Goal: Transaction & Acquisition: Purchase product/service

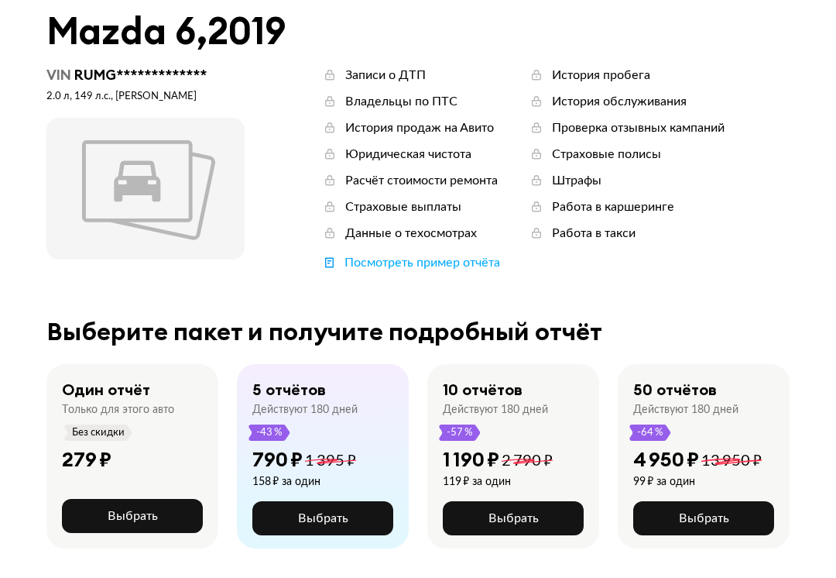
scroll to position [76, 0]
click at [140, 513] on span "Выбрать" at bounding box center [133, 516] width 50 height 12
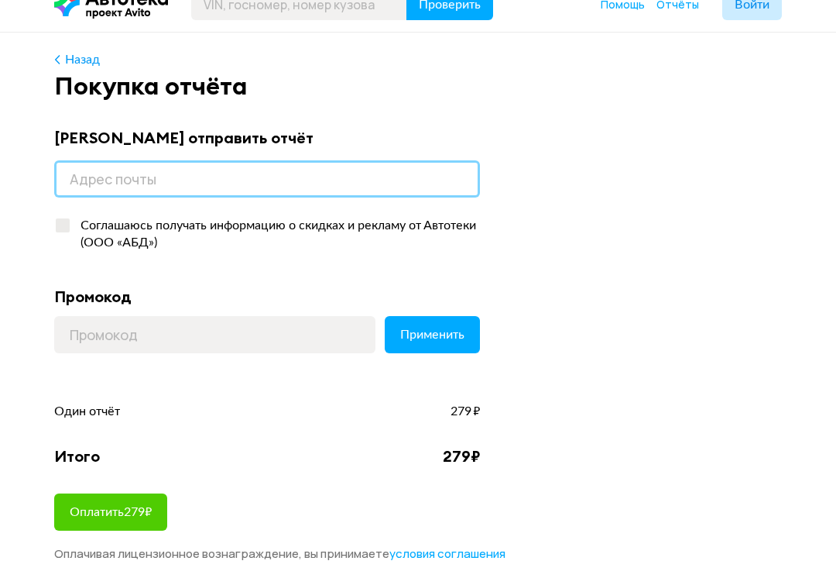
click at [181, 177] on input "email" at bounding box center [267, 178] width 426 height 37
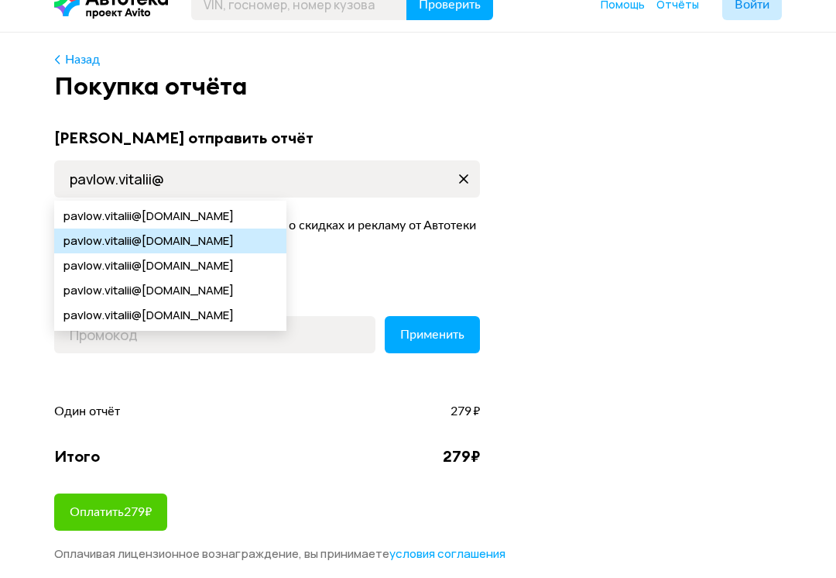
click at [112, 243] on span "pavlow.vitalii" at bounding box center [97, 240] width 69 height 25
type input "pavlow.vitalii@yandex.ru"
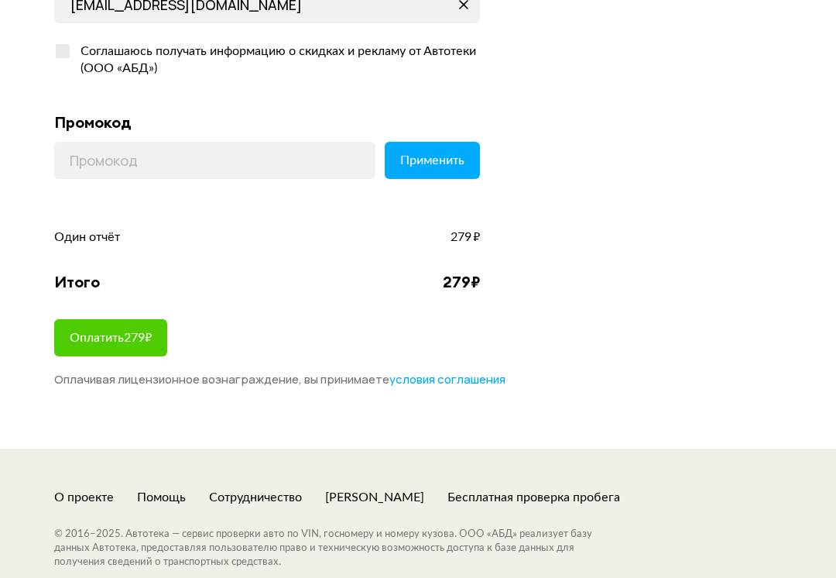
scroll to position [196, 0]
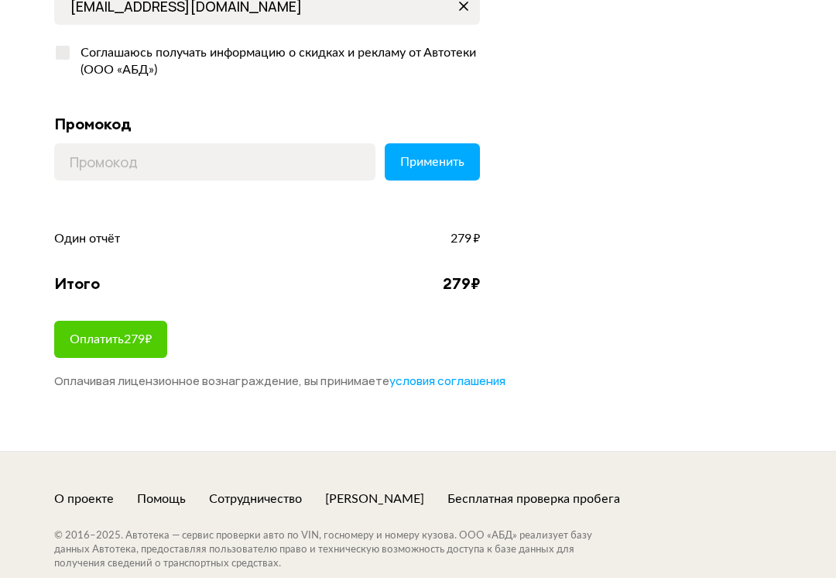
click at [123, 338] on span "Оплатить 279 ₽" at bounding box center [111, 339] width 82 height 12
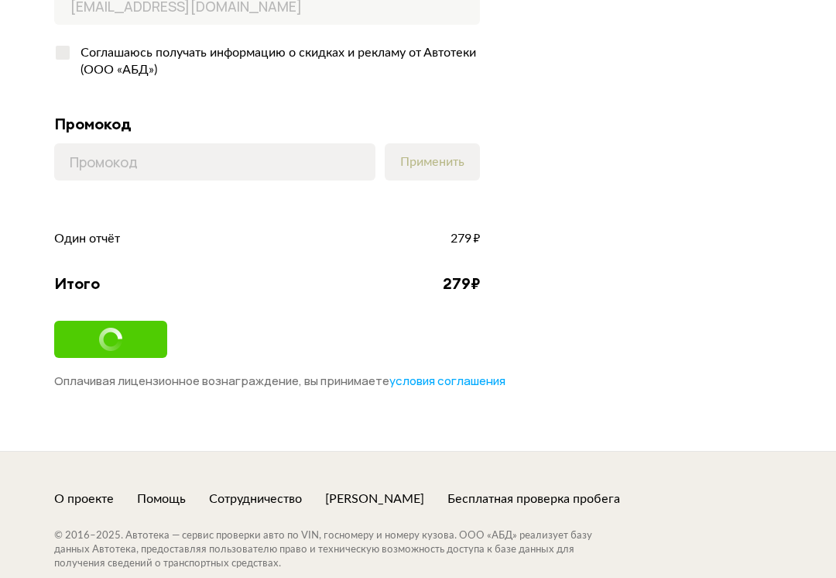
scroll to position [13, 0]
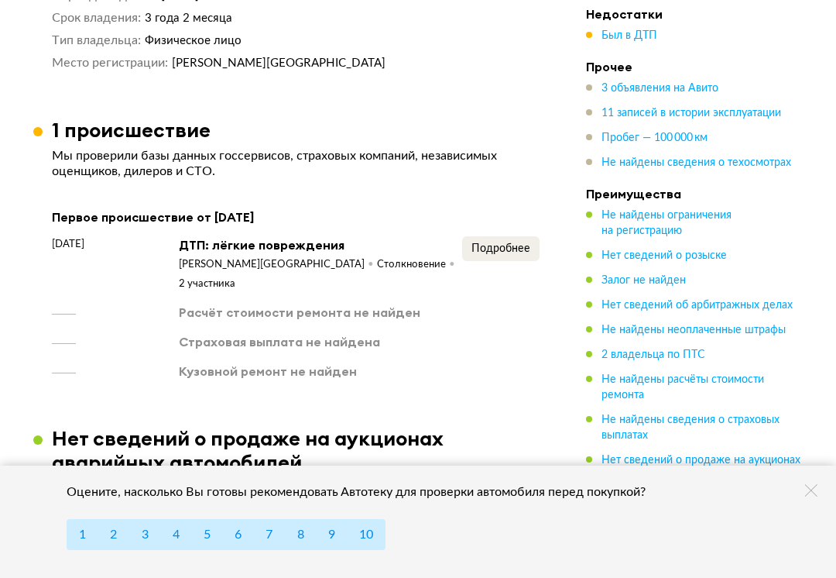
scroll to position [2160, 0]
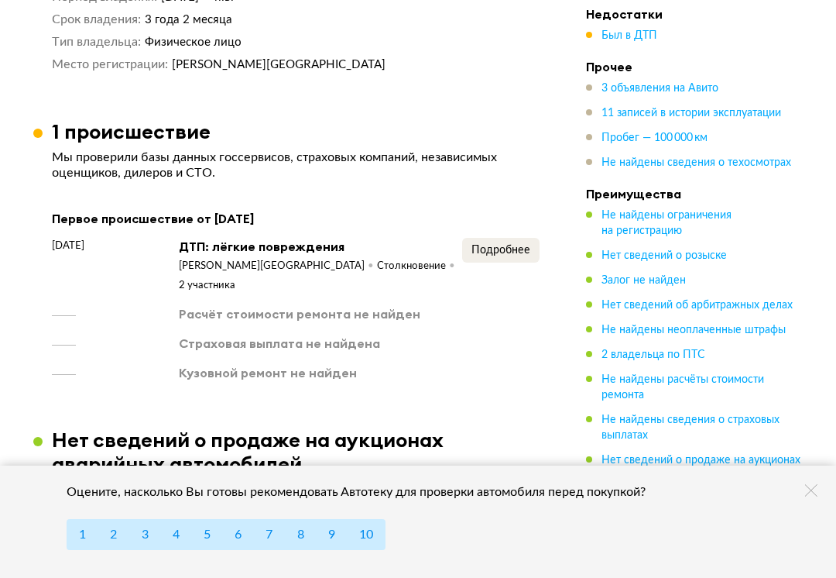
click at [506, 245] on span "Подробнее" at bounding box center [501, 250] width 59 height 11
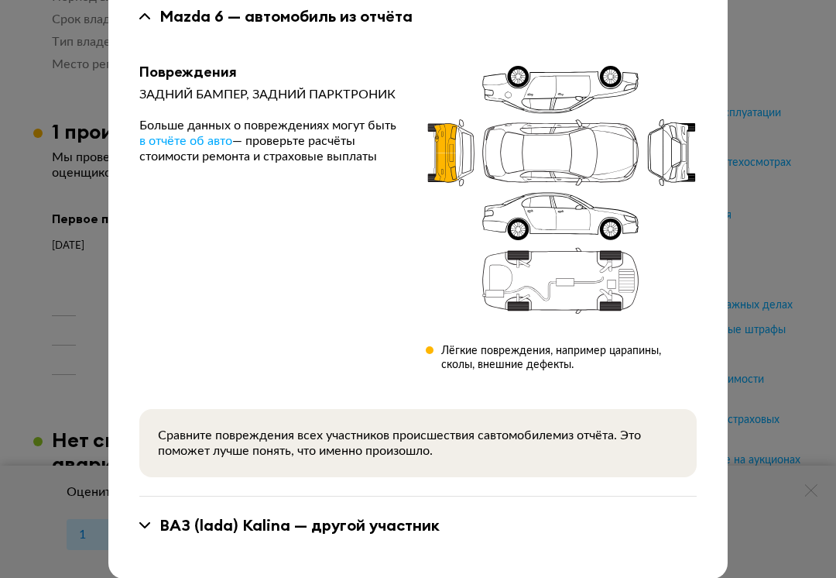
scroll to position [130, 0]
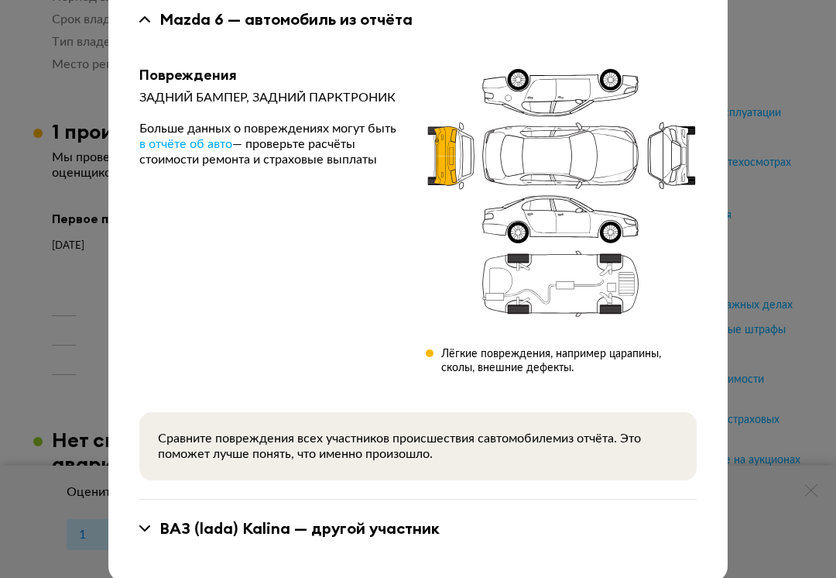
click at [156, 536] on div "ВАЗ (lada) [PERSON_NAME] — другой участник" at bounding box center [418, 528] width 558 height 20
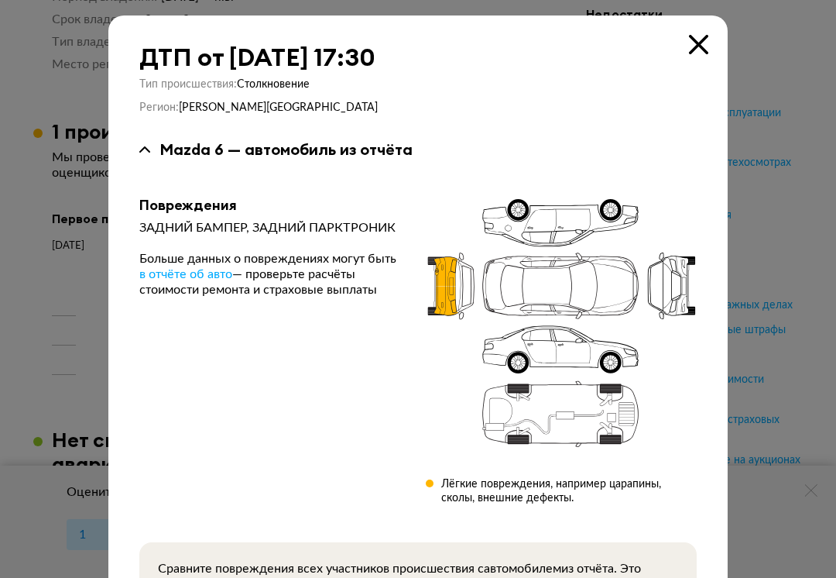
scroll to position [0, 0]
click at [702, 36] on icon at bounding box center [698, 44] width 19 height 19
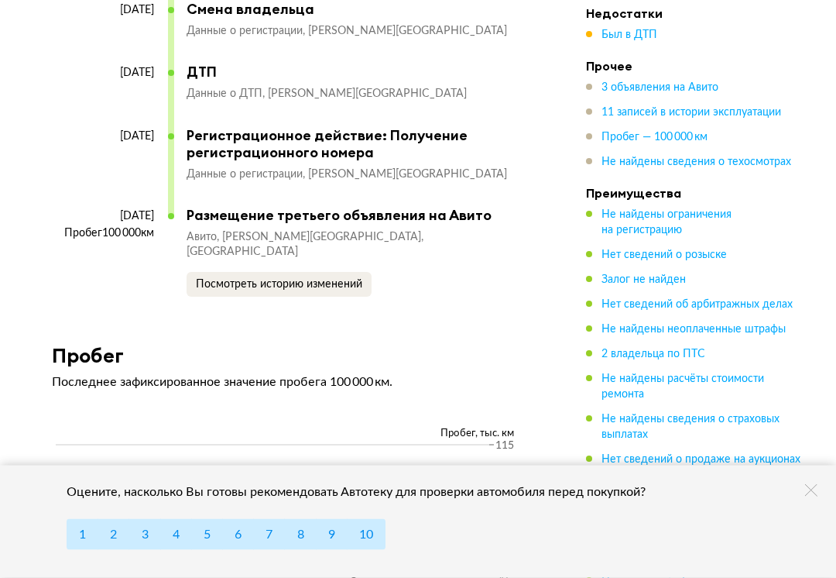
scroll to position [5632, 0]
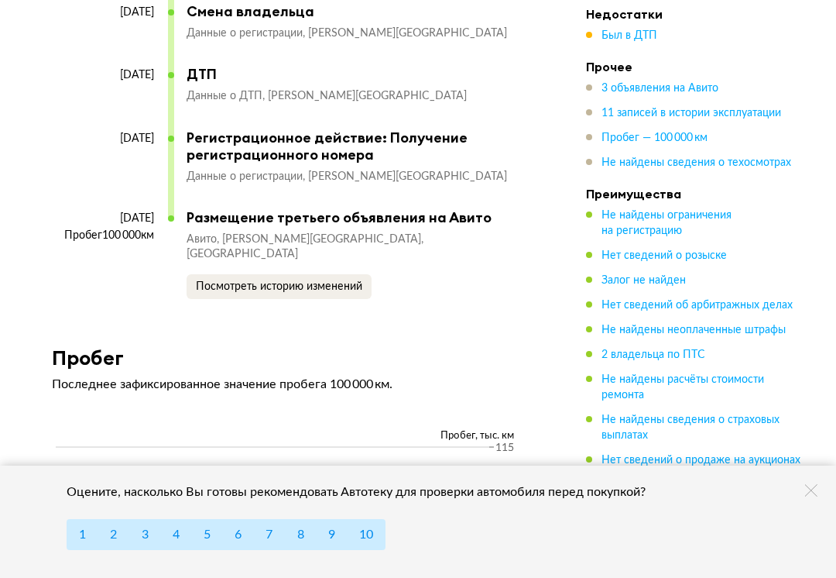
click at [318, 281] on span "Посмотреть историю изменений" at bounding box center [279, 286] width 167 height 11
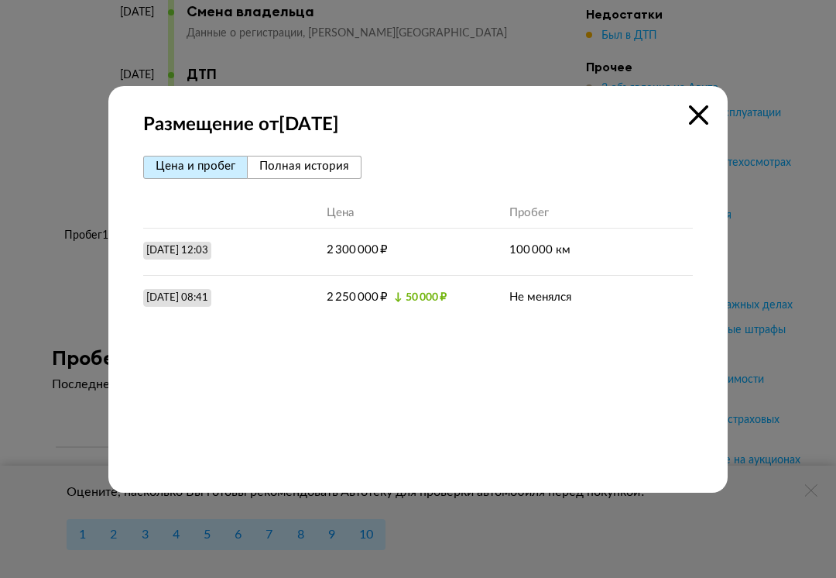
click at [302, 167] on span "Полная история" at bounding box center [304, 166] width 90 height 12
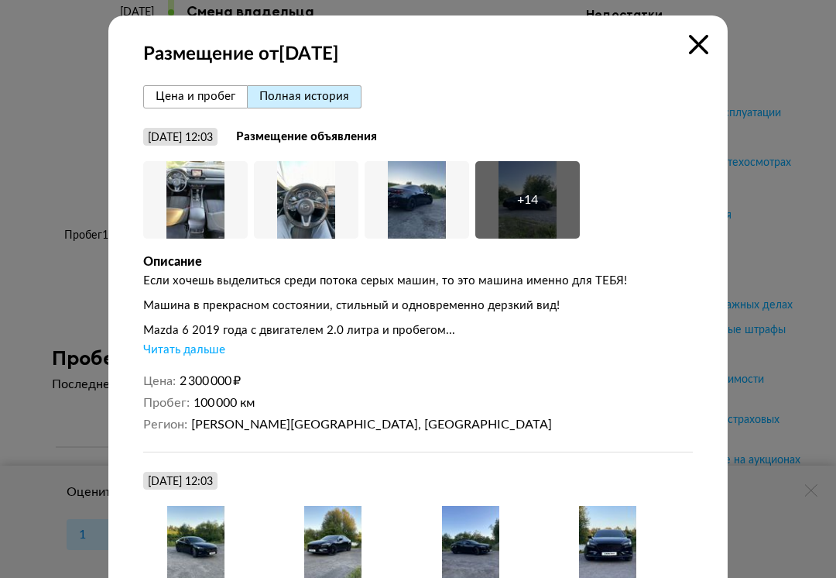
scroll to position [0, 0]
click at [698, 43] on icon at bounding box center [698, 44] width 19 height 19
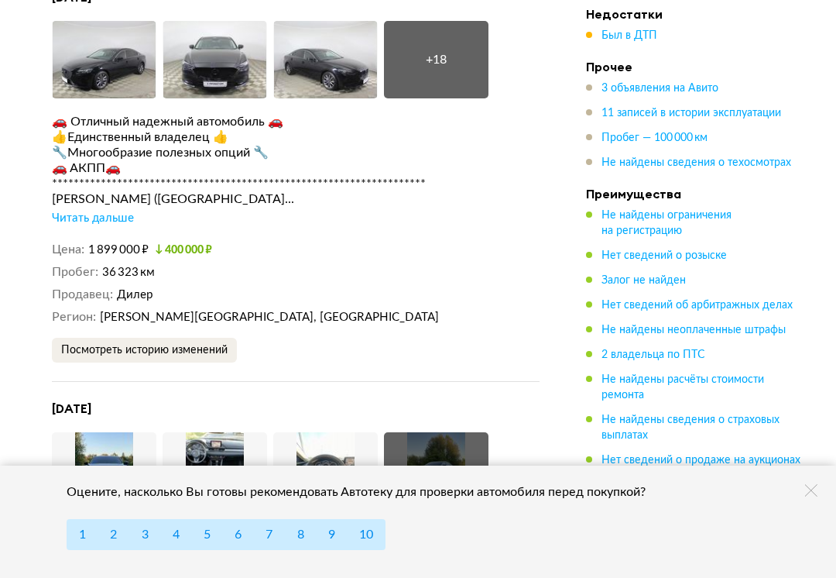
scroll to position [3567, 0]
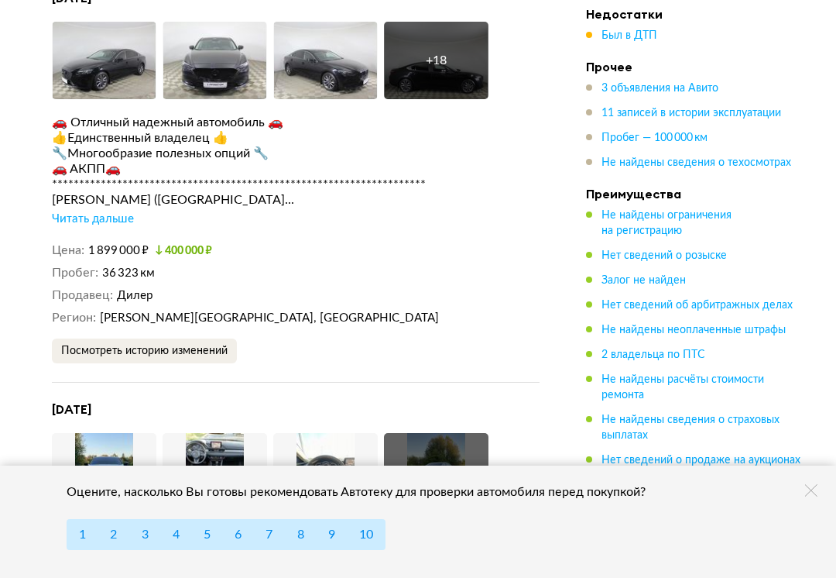
click at [198, 345] on span "Посмотреть историю изменений" at bounding box center [144, 350] width 167 height 11
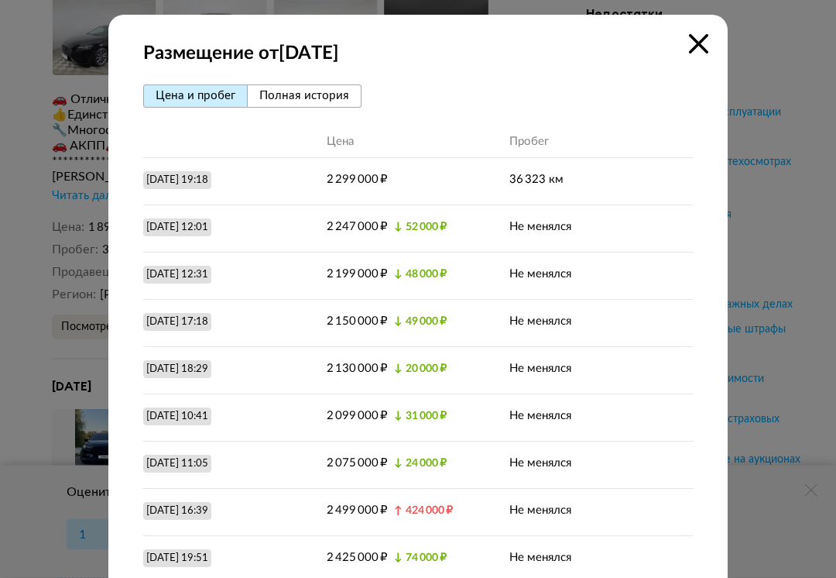
scroll to position [0, 0]
click at [304, 93] on span "Полная история" at bounding box center [304, 97] width 90 height 12
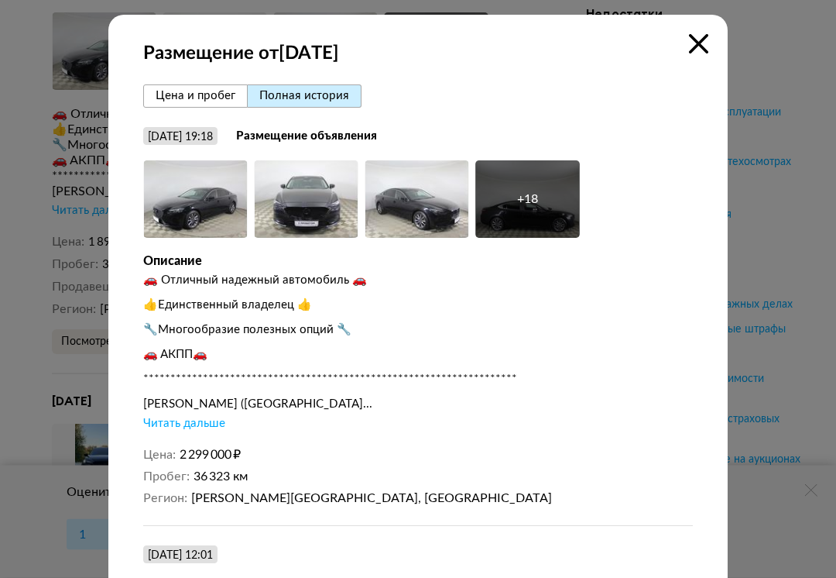
click at [694, 46] on icon at bounding box center [698, 44] width 19 height 19
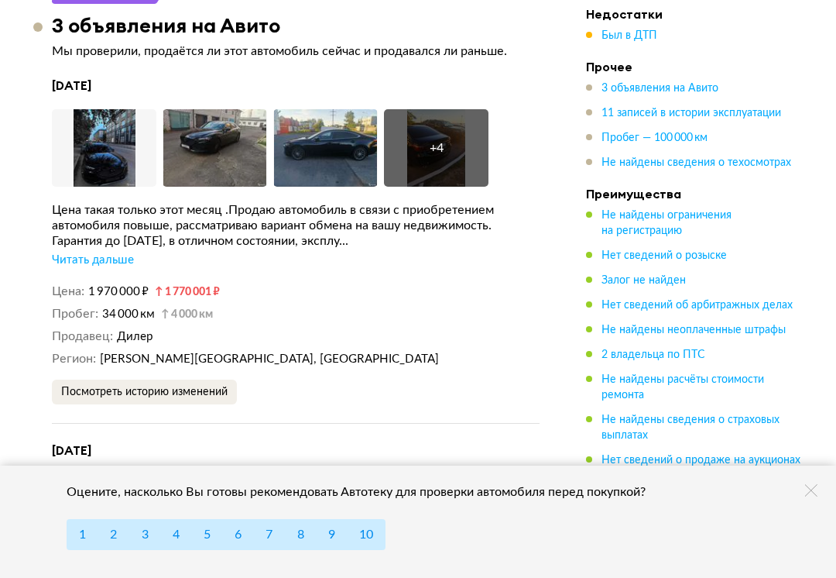
scroll to position [3114, 0]
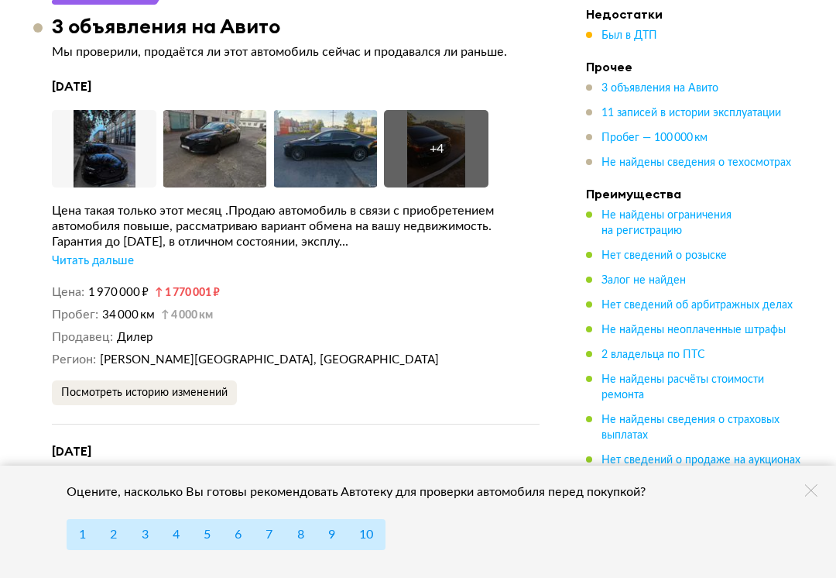
click at [70, 253] on div "Читать дальше" at bounding box center [93, 260] width 82 height 15
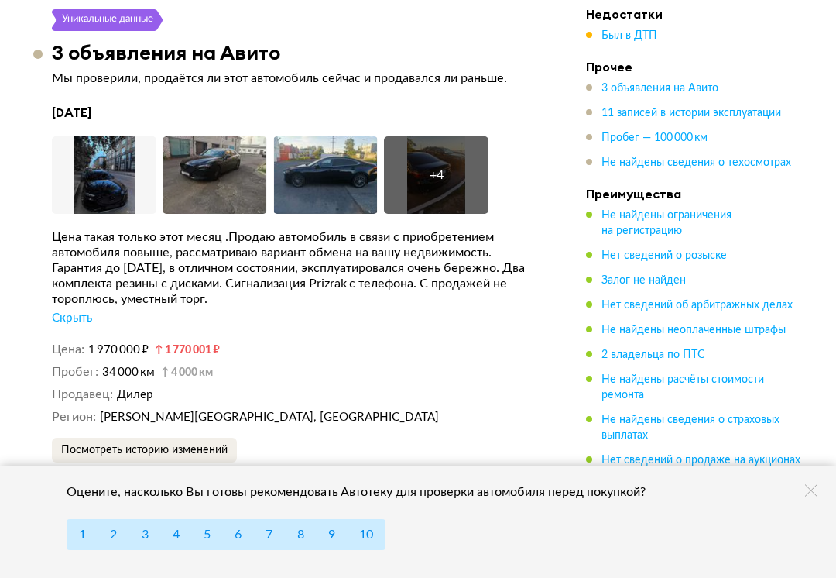
scroll to position [3086, 0]
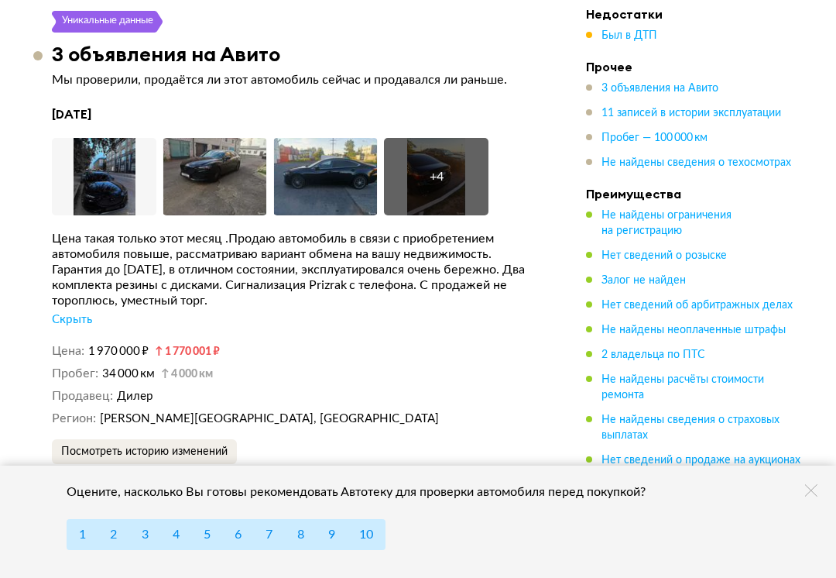
click at [104, 138] on img at bounding box center [104, 176] width 105 height 77
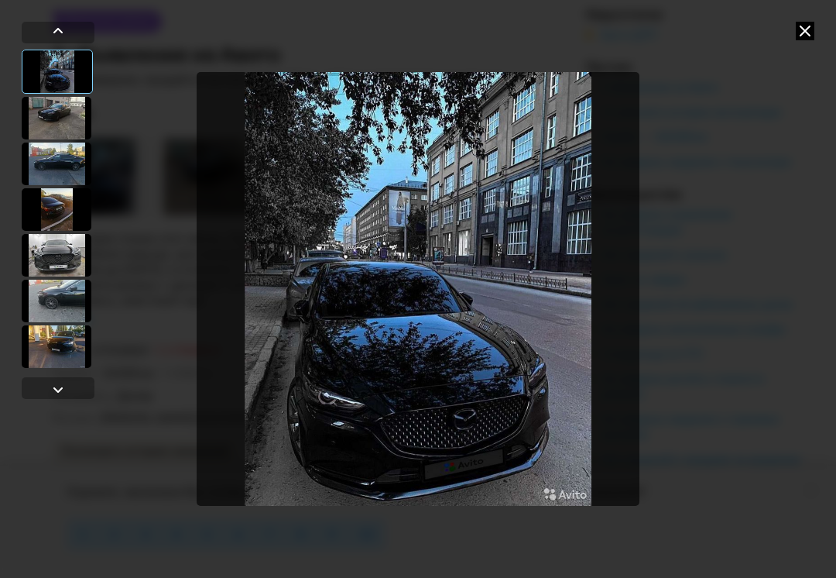
click at [64, 115] on div at bounding box center [57, 118] width 70 height 43
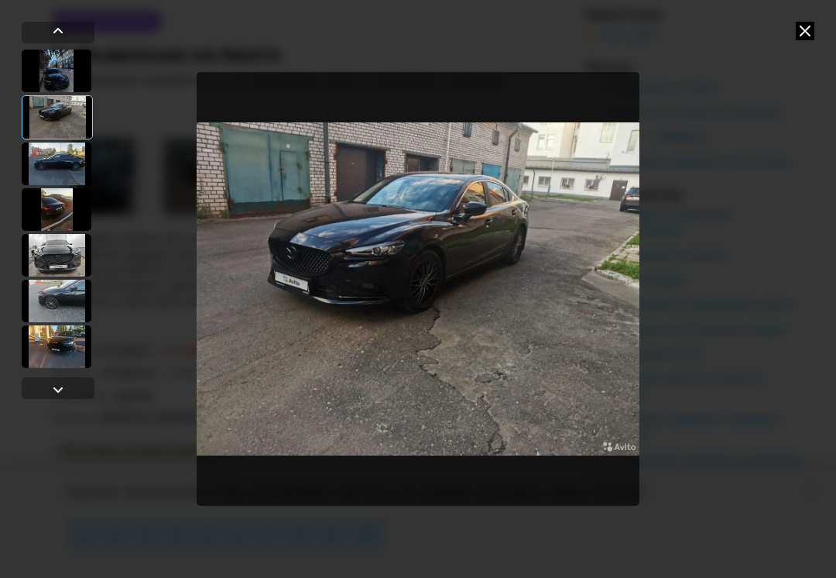
click at [64, 166] on div at bounding box center [57, 164] width 70 height 43
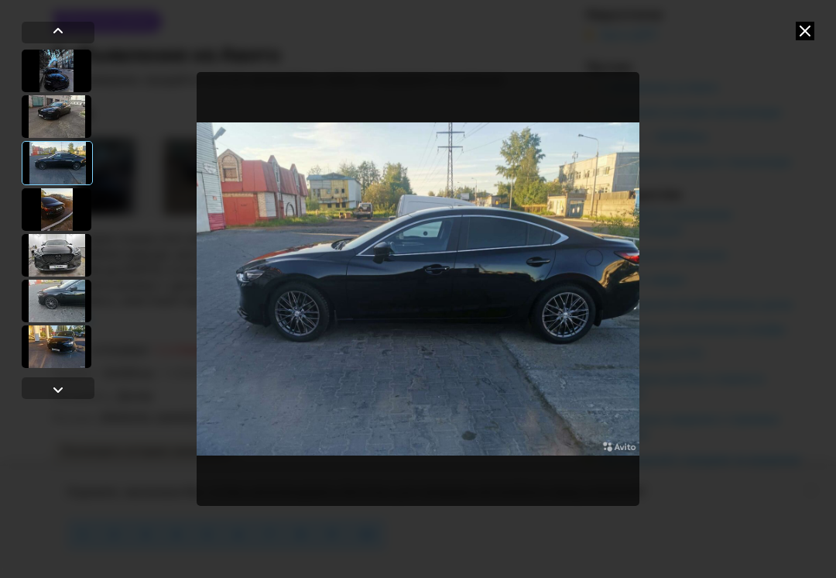
click at [52, 207] on div at bounding box center [57, 209] width 70 height 43
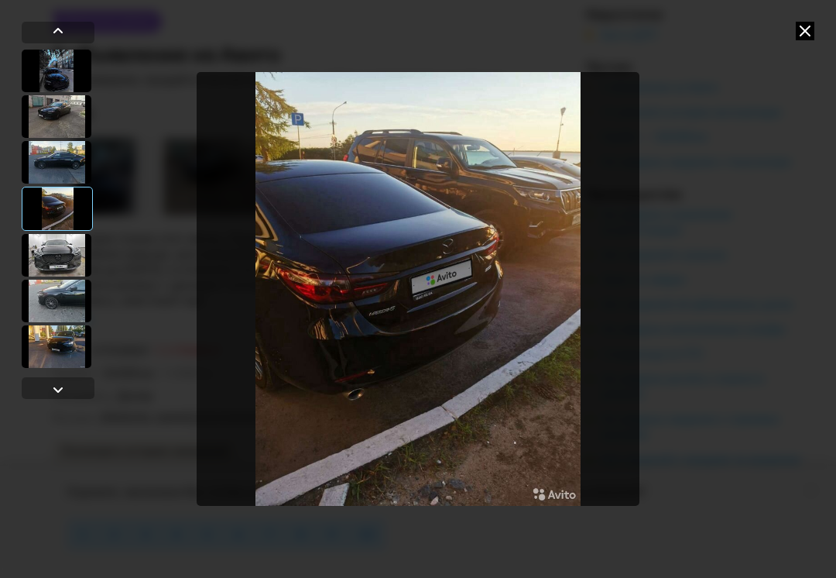
click at [67, 257] on div at bounding box center [57, 255] width 70 height 43
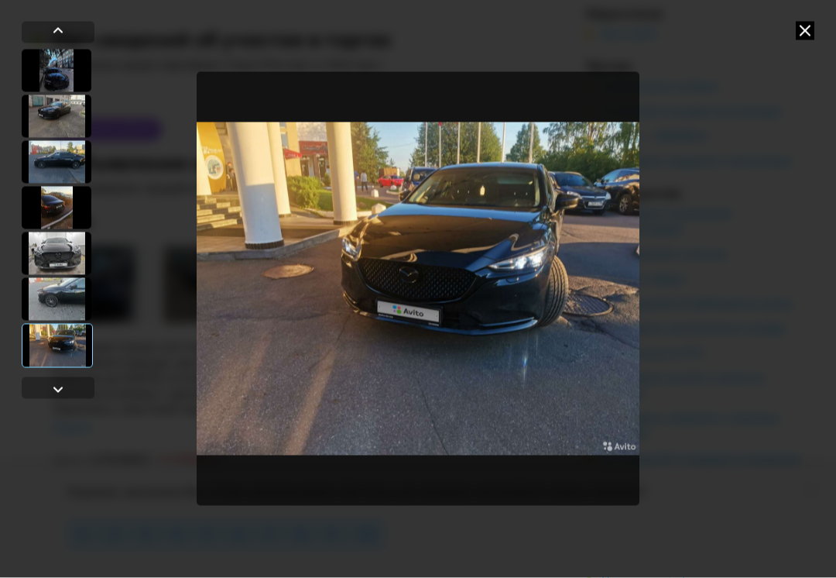
scroll to position [2980, 0]
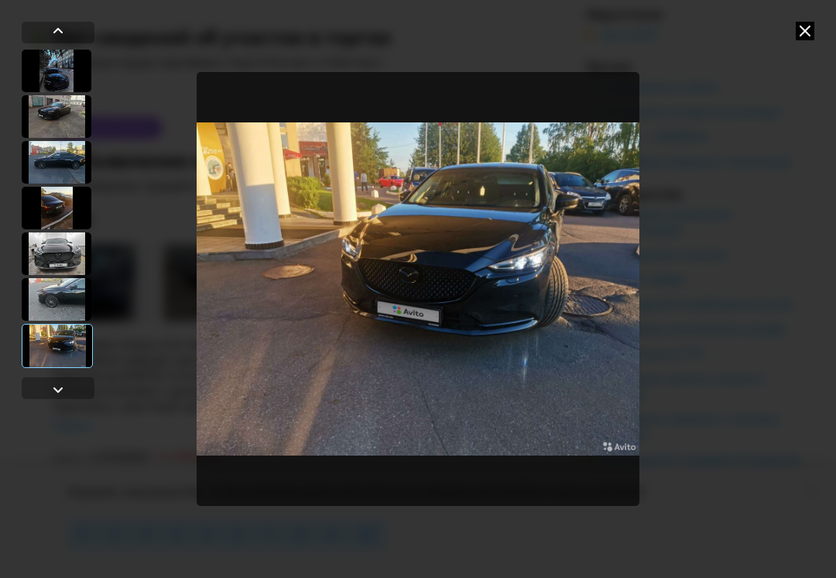
click at [75, 390] on div at bounding box center [58, 388] width 73 height 22
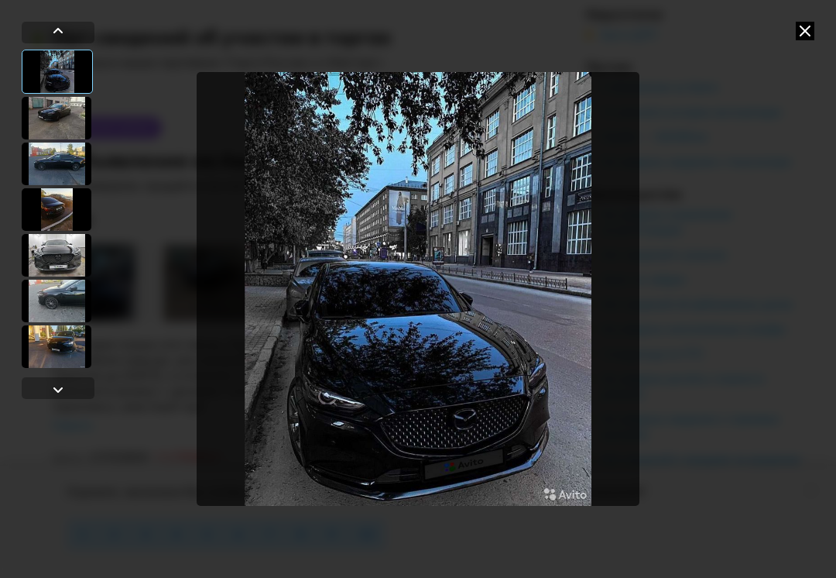
click at [802, 36] on icon at bounding box center [805, 31] width 19 height 19
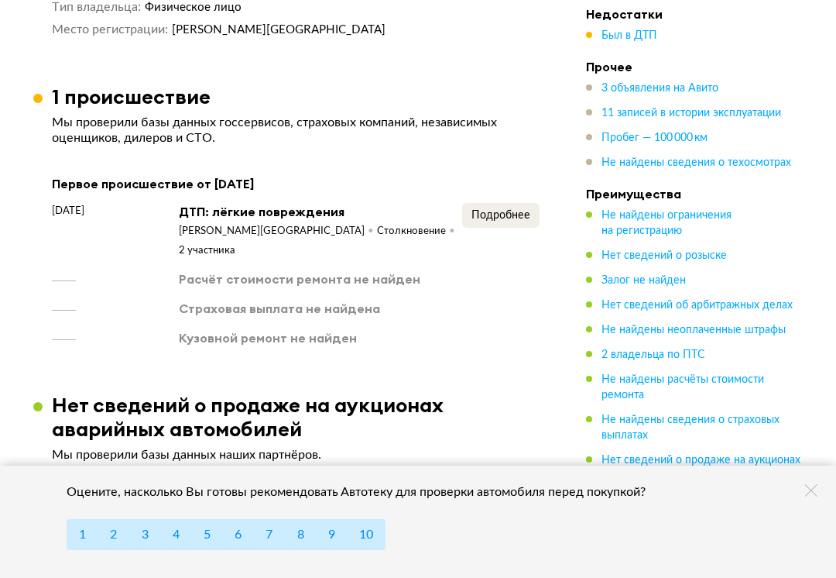
scroll to position [2188, 0]
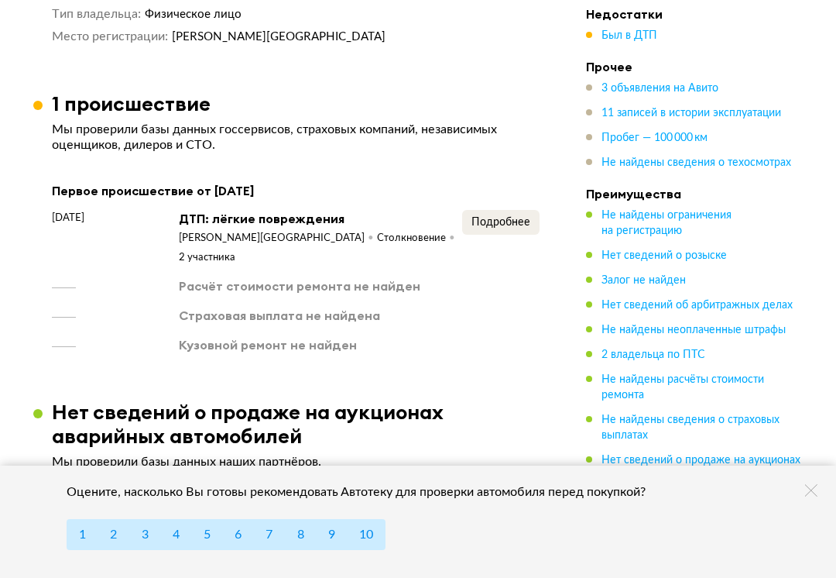
click at [501, 217] on span "Подробнее" at bounding box center [501, 222] width 59 height 11
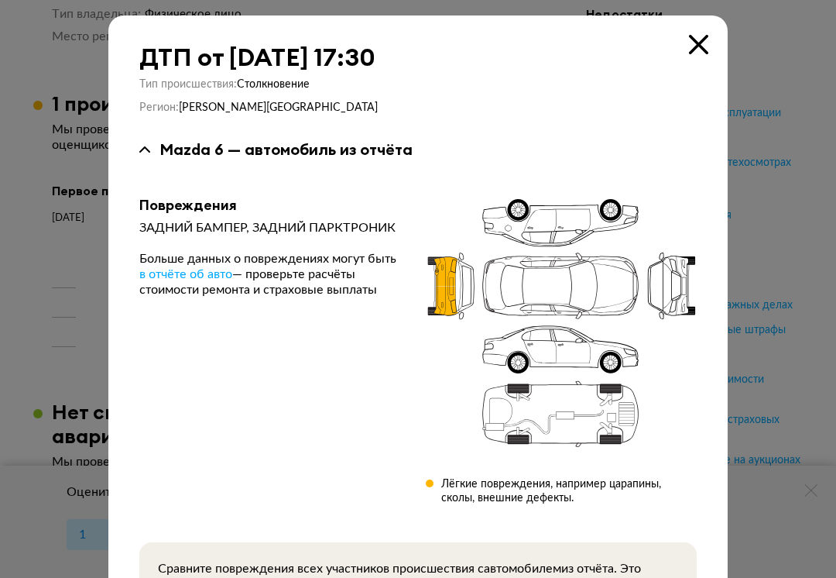
click at [696, 44] on icon at bounding box center [698, 44] width 19 height 19
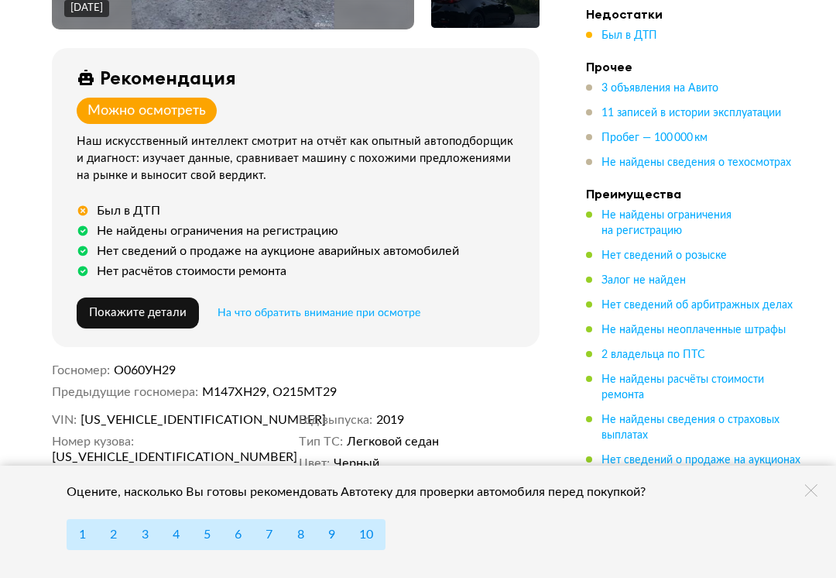
scroll to position [535, 0]
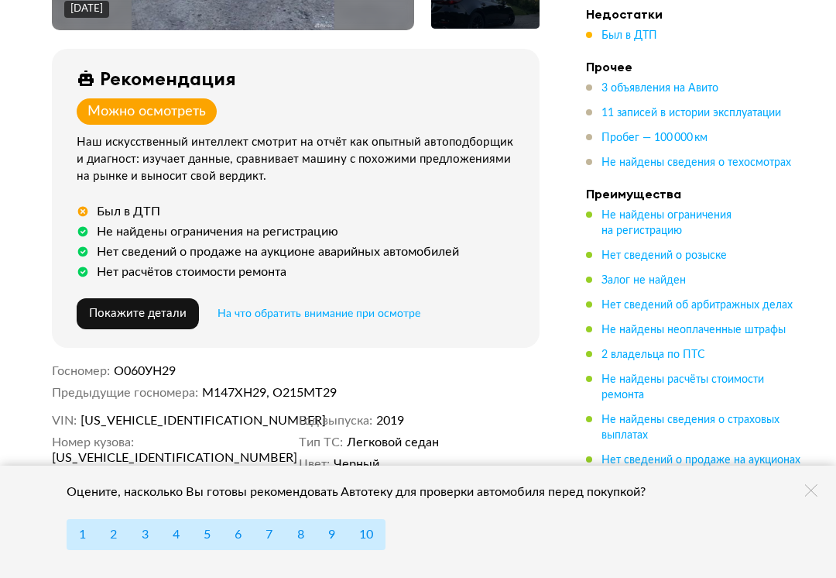
click at [135, 307] on span "Покажите детали" at bounding box center [138, 313] width 98 height 12
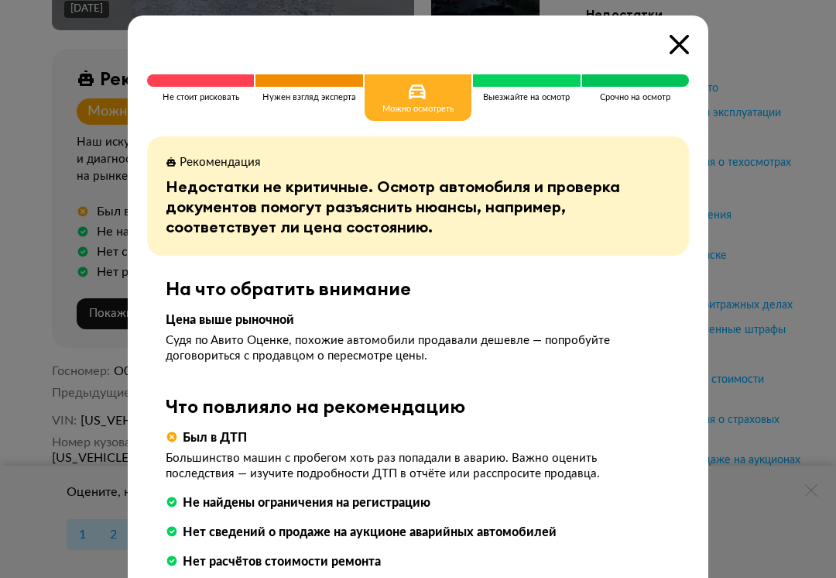
scroll to position [0, 0]
click at [674, 43] on icon at bounding box center [679, 44] width 19 height 19
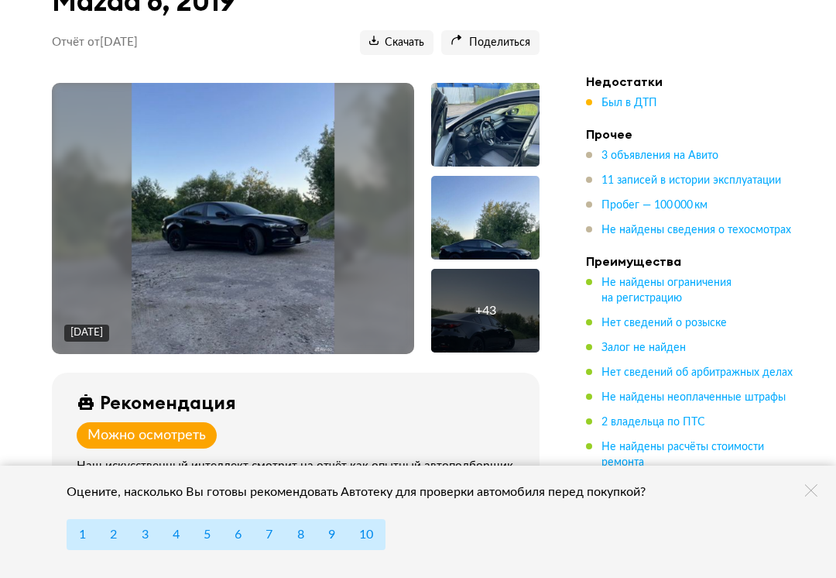
scroll to position [211, 0]
click at [219, 212] on img at bounding box center [234, 219] width 204 height 271
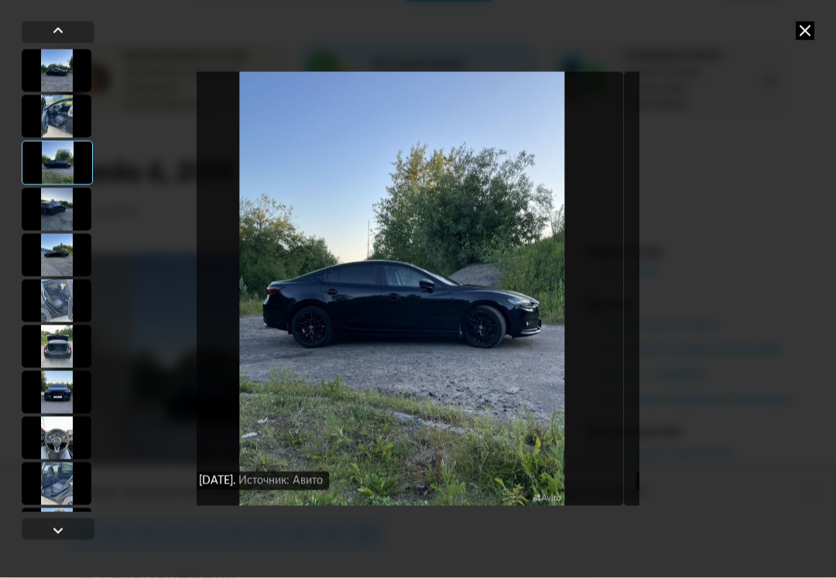
scroll to position [45, 0]
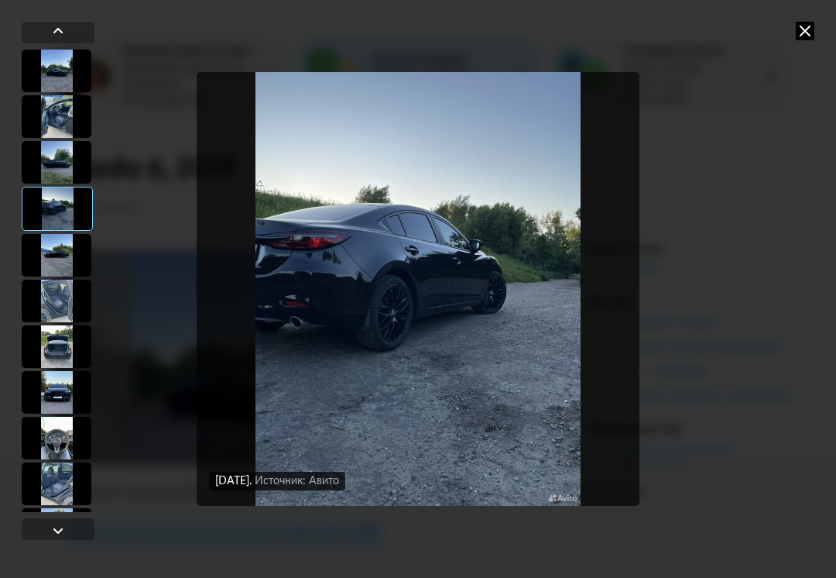
click at [740, 261] on div "[DATE] Источник: Авито [DATE] Источник: Авито [DATE] Источник: Авито [DATE] Ист…" at bounding box center [418, 289] width 793 height 578
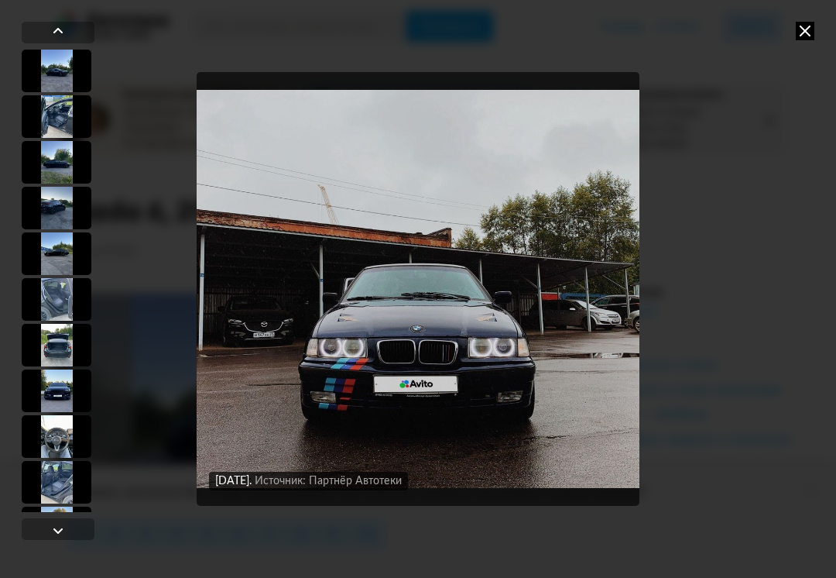
scroll to position [0, 0]
click at [799, 31] on icon at bounding box center [805, 31] width 19 height 19
